Goal: Find specific page/section: Find specific page/section

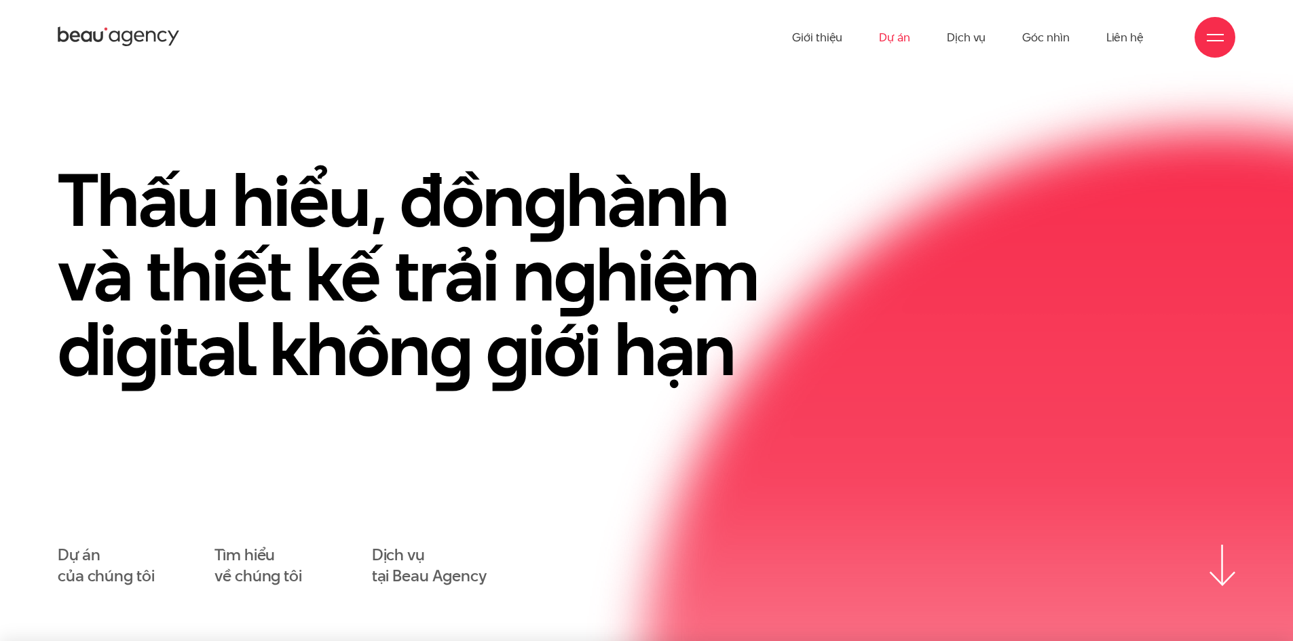
click at [903, 36] on link "Dự án" at bounding box center [894, 37] width 31 height 75
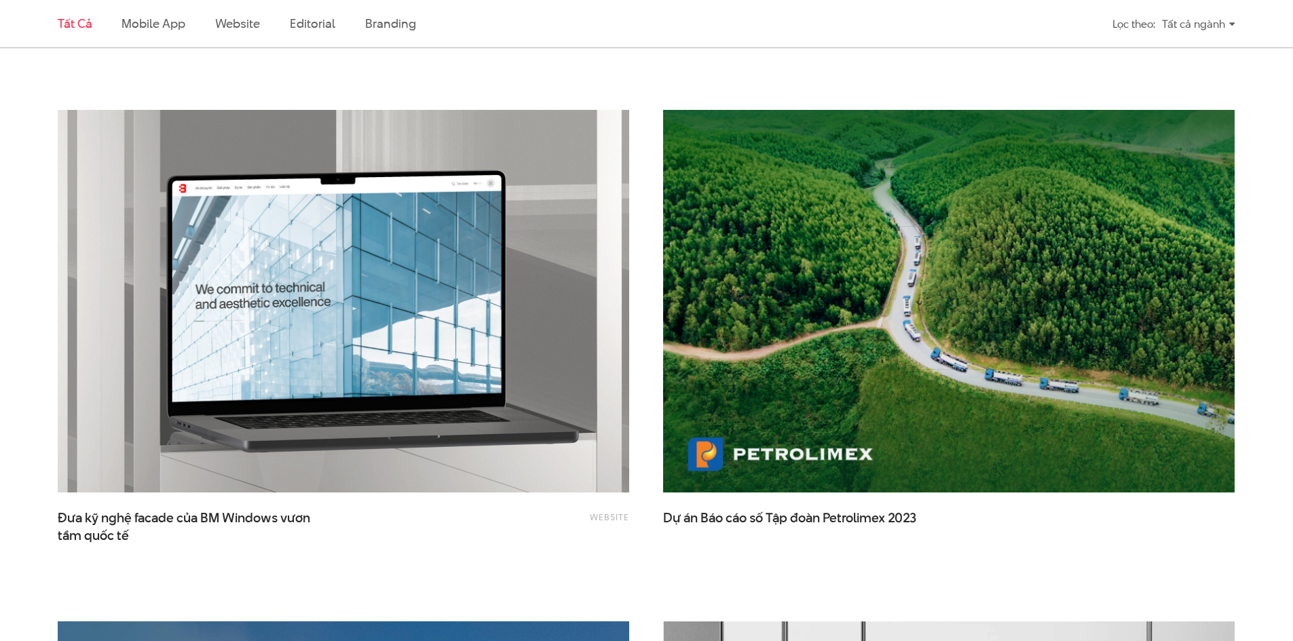
scroll to position [2578, 0]
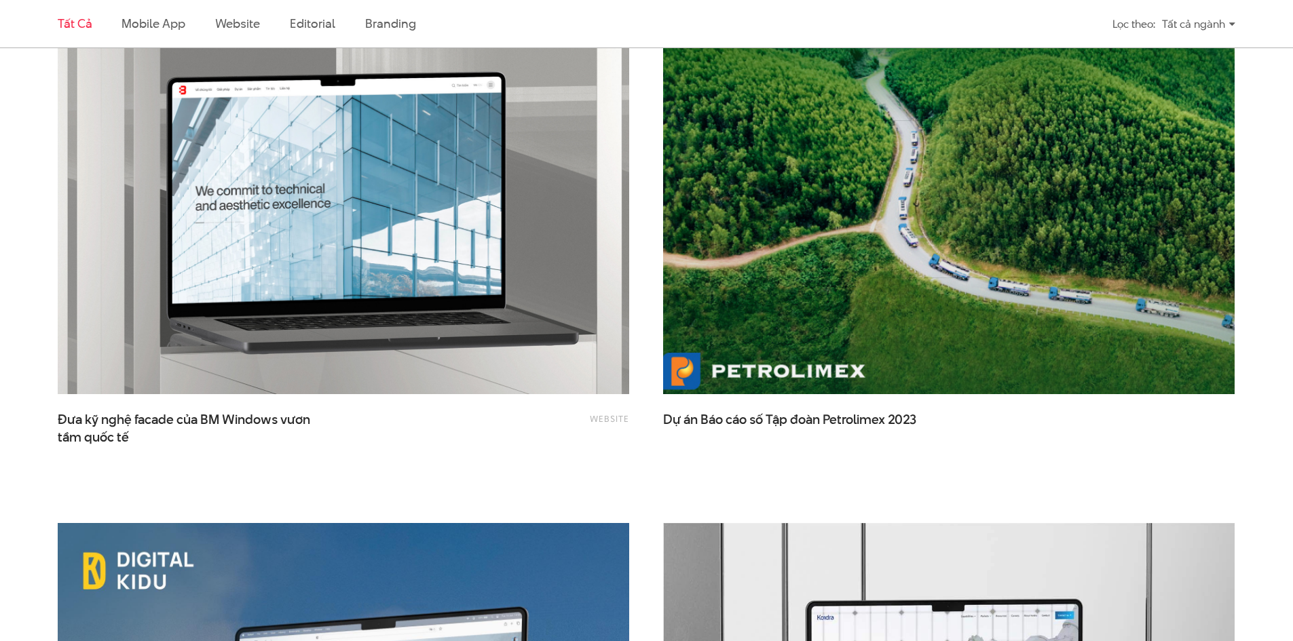
click at [973, 264] on img at bounding box center [948, 203] width 628 height 421
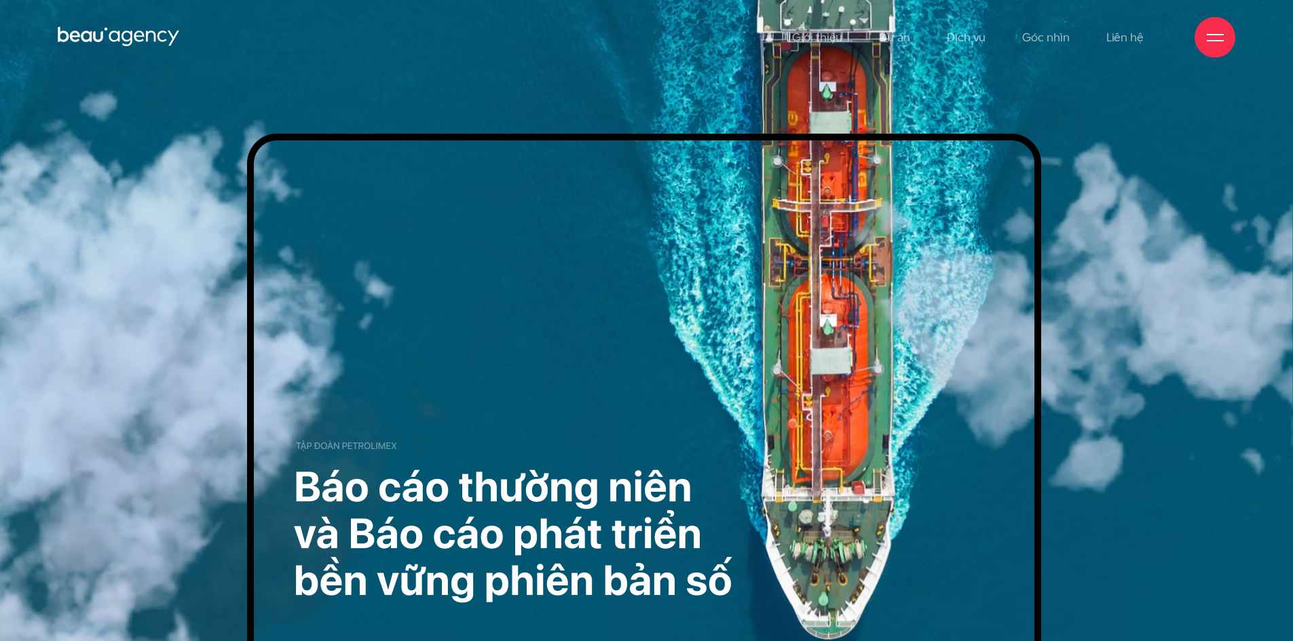
scroll to position [204, 0]
